Goal: Task Accomplishment & Management: Manage account settings

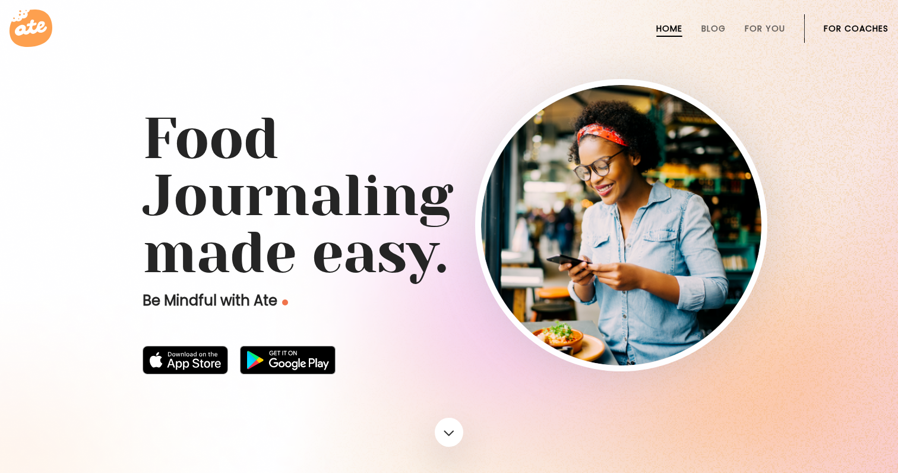
click at [870, 26] on link "For Coaches" at bounding box center [856, 29] width 65 height 10
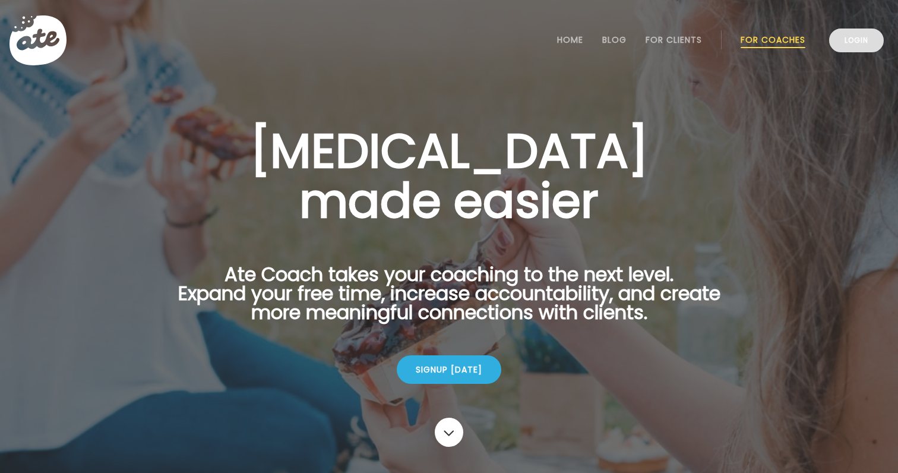
click at [844, 43] on link "Login" at bounding box center [856, 41] width 55 height 24
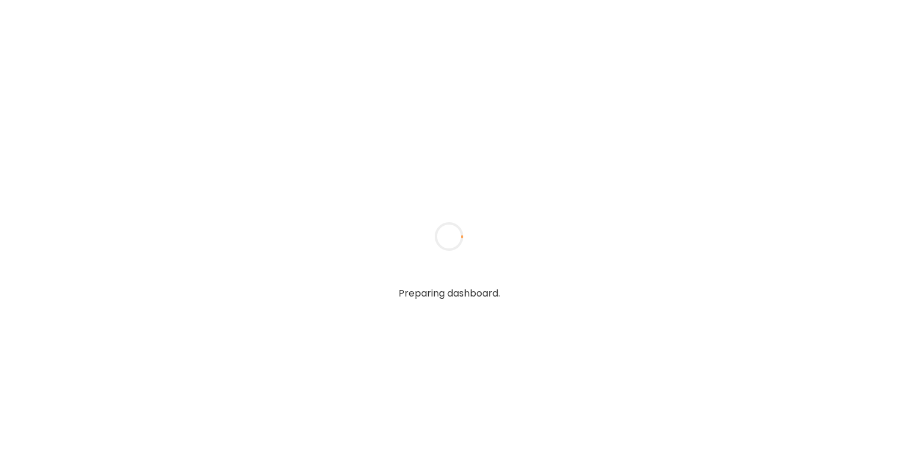
type textarea "**********"
type input "**********"
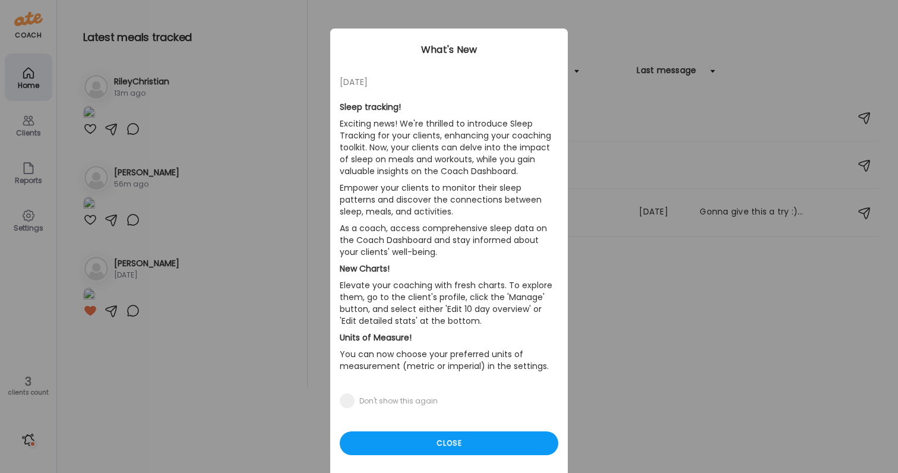
click at [478, 132] on p "Exciting news! We're thrilled to introduce Sleep Tracking for your clients, enh…" at bounding box center [449, 147] width 219 height 64
click at [402, 441] on div "Close" at bounding box center [449, 443] width 219 height 24
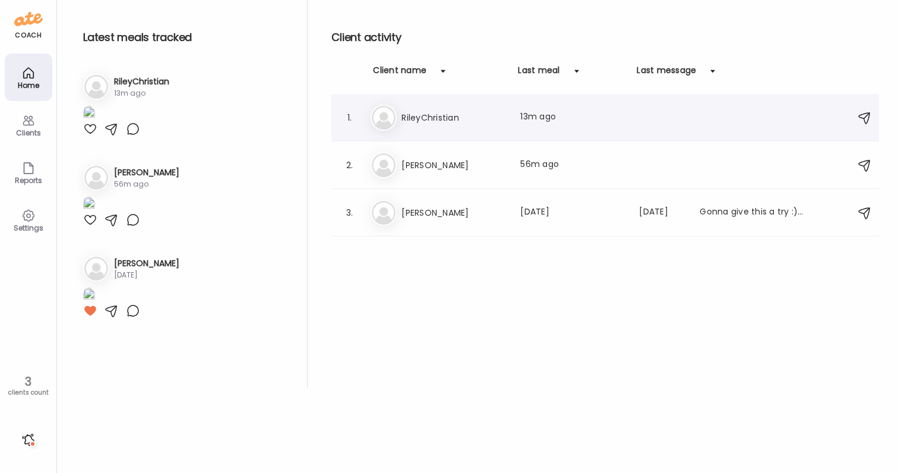
click at [468, 119] on h3 "RileyChristian" at bounding box center [454, 118] width 105 height 14
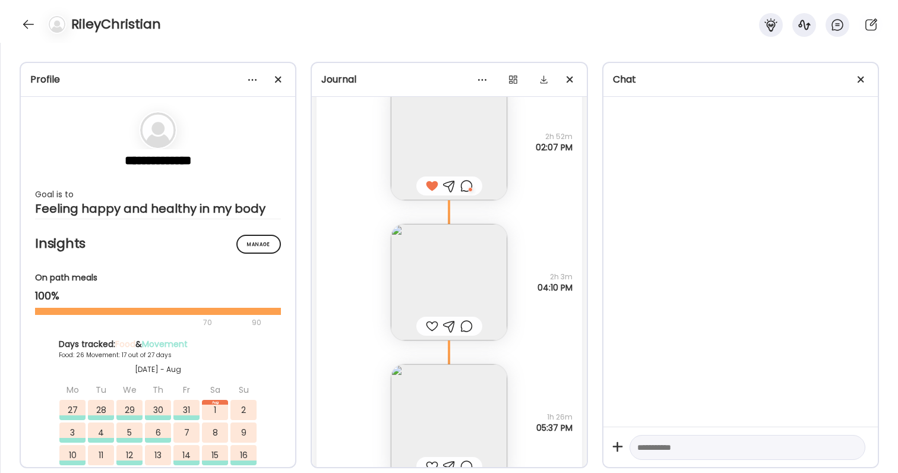
scroll to position [53906, 0]
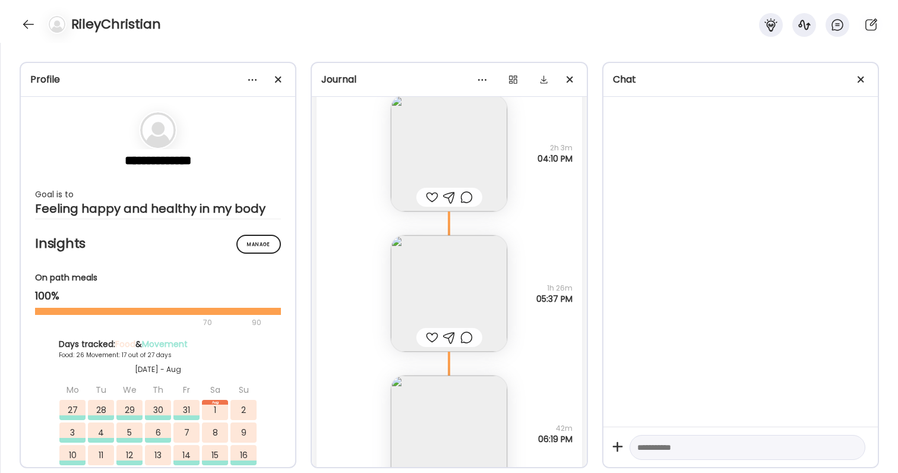
click at [474, 292] on img at bounding box center [449, 293] width 116 height 116
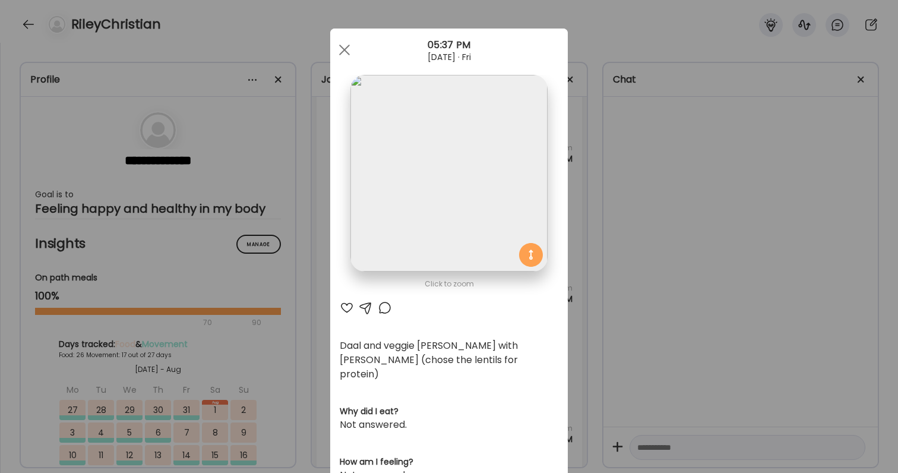
click at [695, 291] on div "Ate Coach Dashboard Wahoo! It’s official Take a moment to set up your Coach Pro…" at bounding box center [449, 236] width 898 height 473
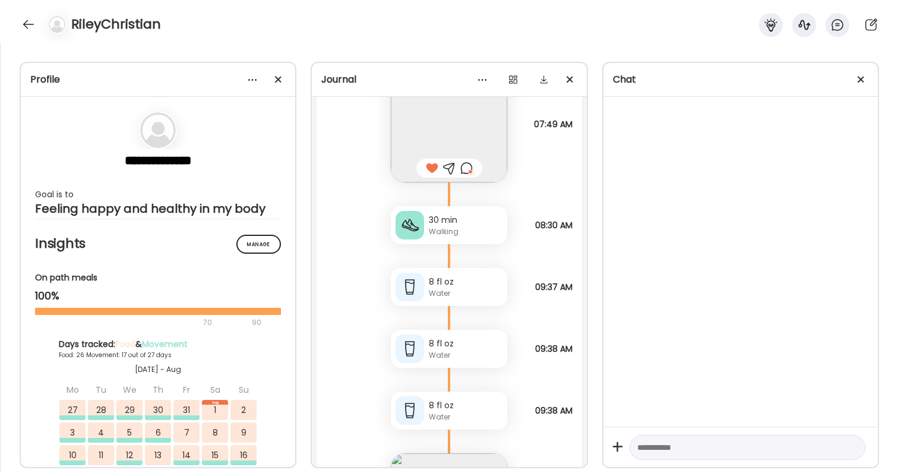
scroll to position [53256, 0]
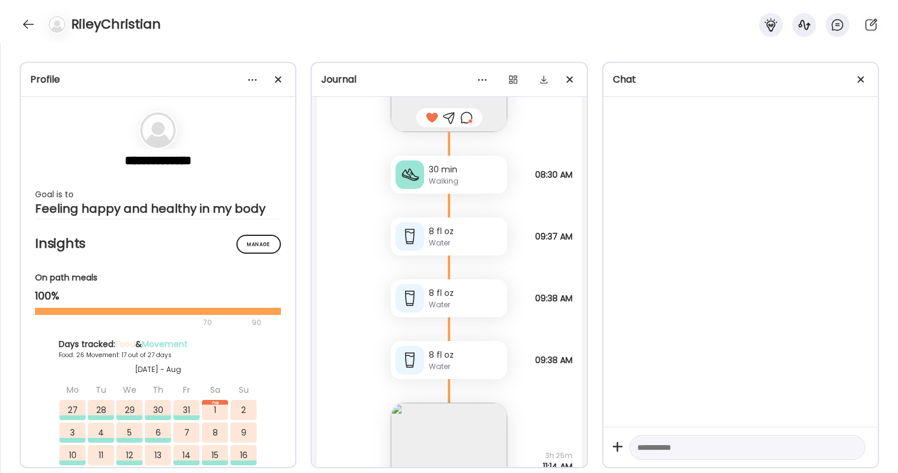
click at [421, 415] on img at bounding box center [449, 461] width 116 height 116
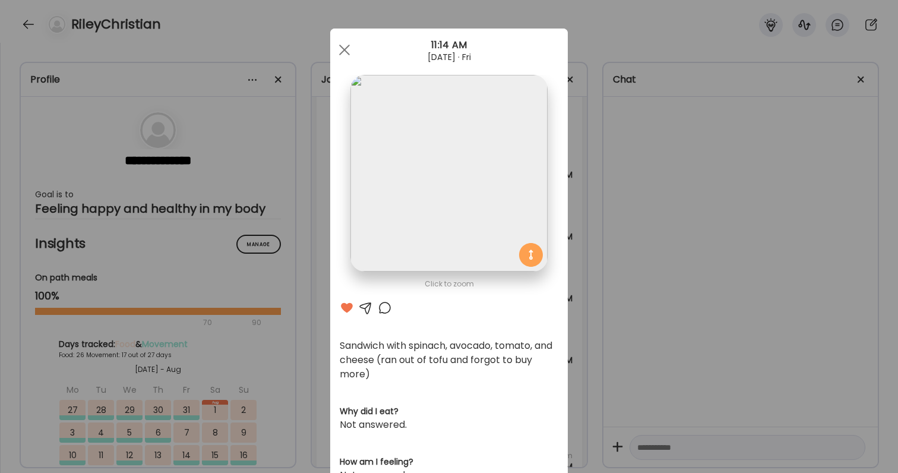
click at [629, 332] on div "Ate Coach Dashboard Wahoo! It’s official Take a moment to set up your Coach Pro…" at bounding box center [449, 236] width 898 height 473
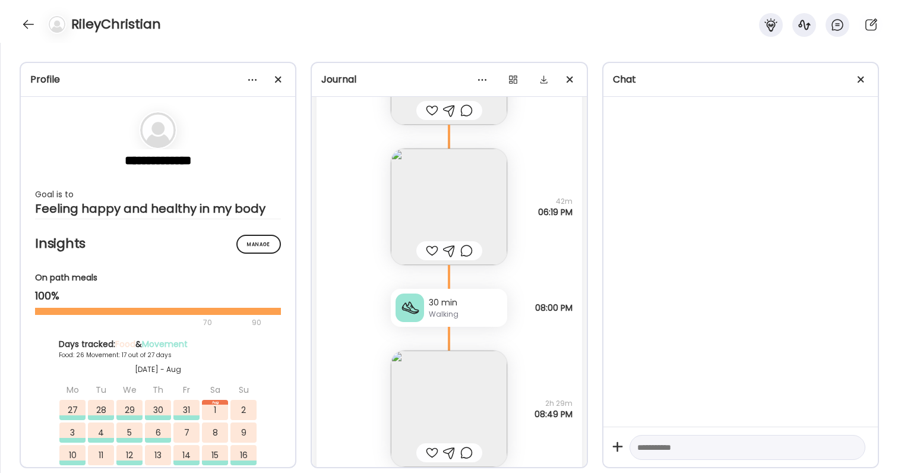
scroll to position [53826, 0]
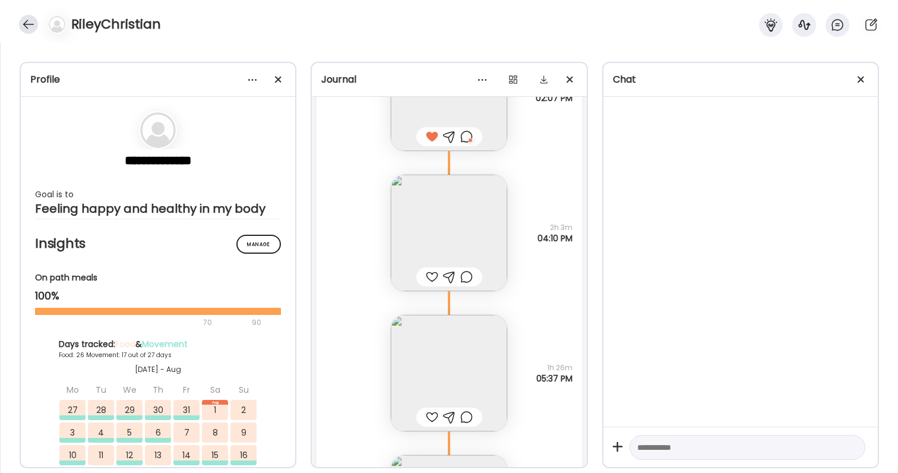
click at [34, 29] on div at bounding box center [28, 24] width 19 height 19
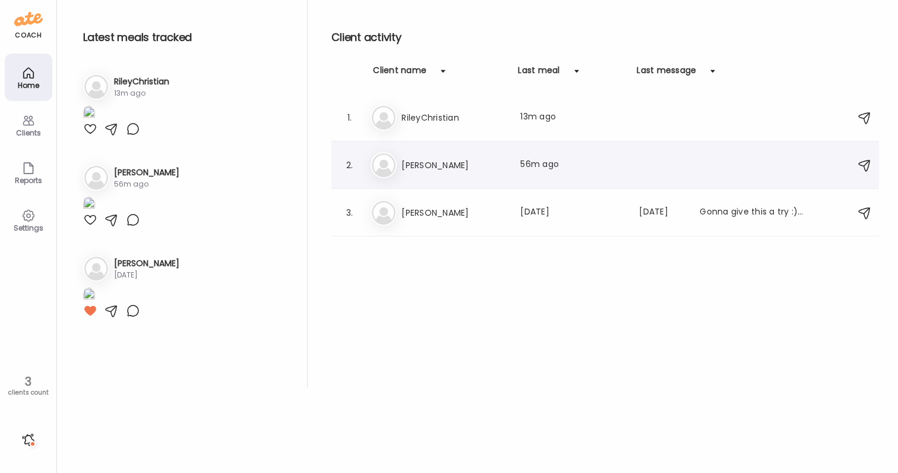
click at [468, 150] on div "2. Me [PERSON_NAME] Last meal: 56m ago" at bounding box center [606, 165] width 548 height 48
click at [453, 160] on h3 "[PERSON_NAME]" at bounding box center [454, 165] width 105 height 14
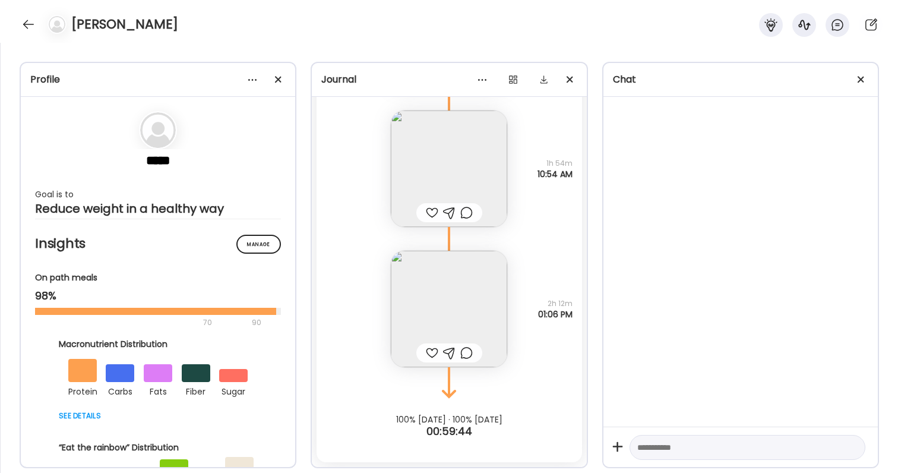
scroll to position [33996, 0]
click at [497, 296] on img at bounding box center [449, 309] width 116 height 116
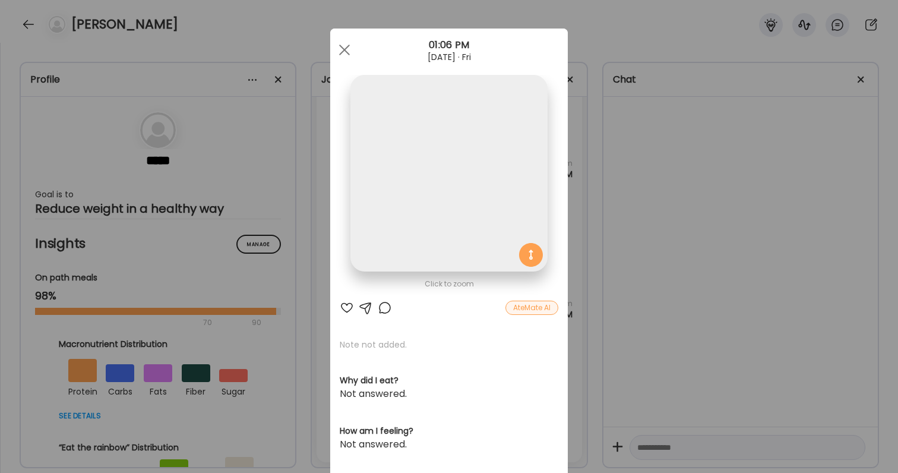
click at [598, 251] on div "Ate Coach Dashboard Wahoo! It’s official Take a moment to set up your Coach Pro…" at bounding box center [449, 236] width 898 height 473
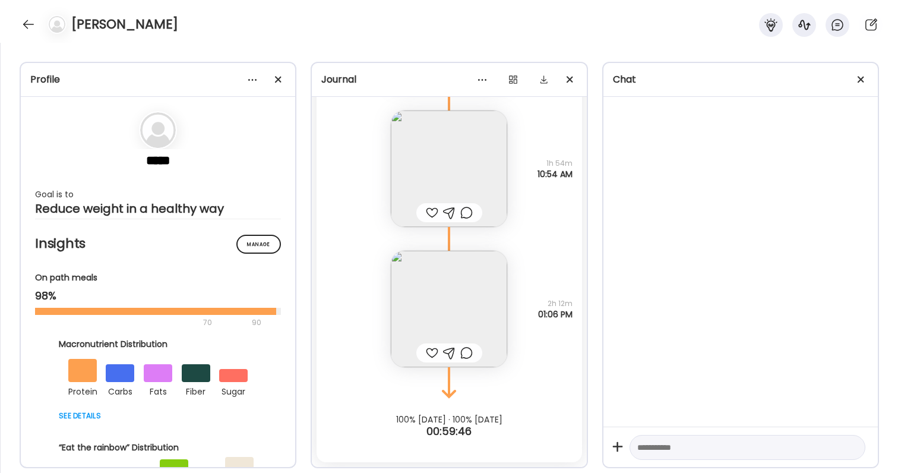
click at [446, 298] on img at bounding box center [449, 309] width 116 height 116
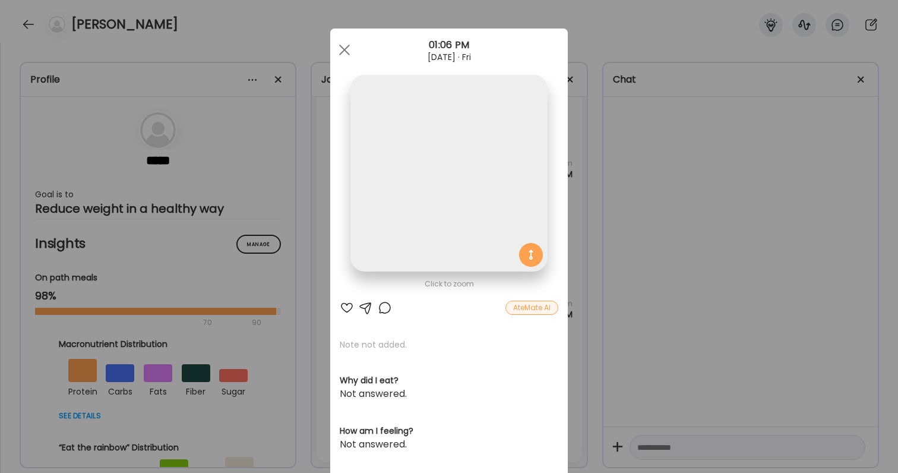
click at [671, 251] on div "Ate Coach Dashboard Wahoo! It’s official Take a moment to set up your Coach Pro…" at bounding box center [449, 236] width 898 height 473
